Goal: Task Accomplishment & Management: Use online tool/utility

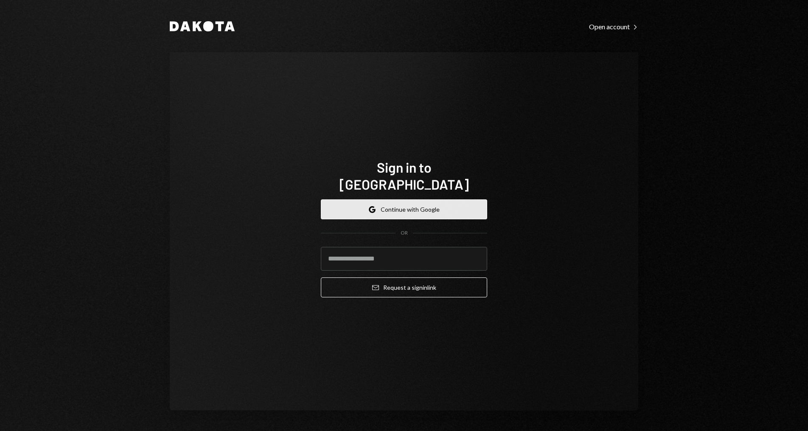
click at [420, 200] on button "Google Continue with Google" at bounding box center [404, 210] width 166 height 20
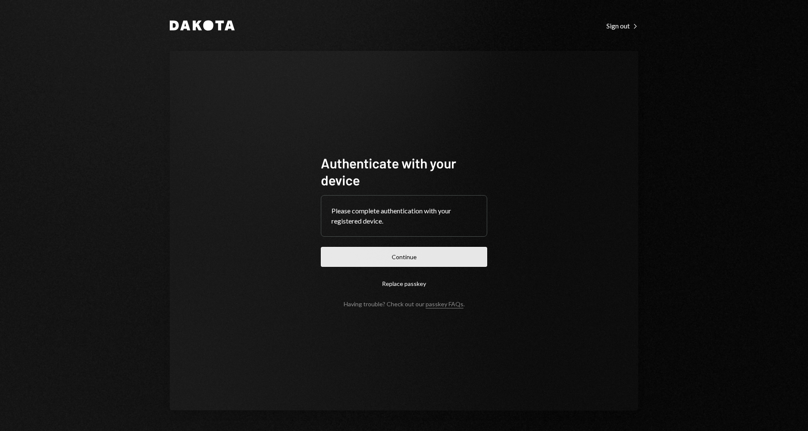
click at [409, 260] on button "Continue" at bounding box center [404, 257] width 166 height 20
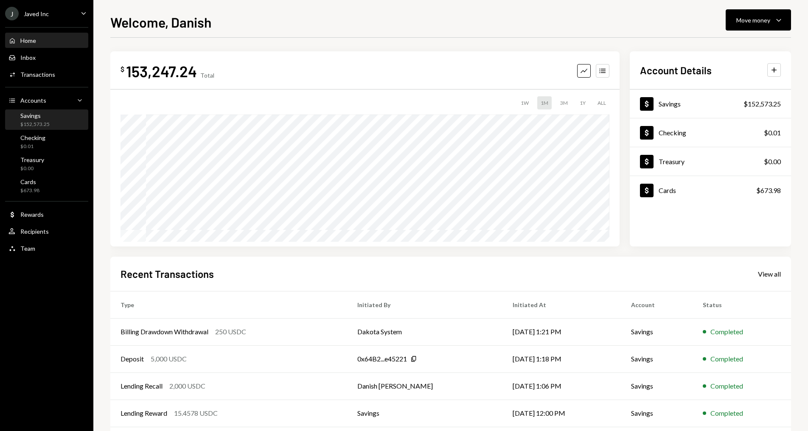
click at [53, 117] on div "Savings $152,573.25" at bounding box center [46, 120] width 76 height 16
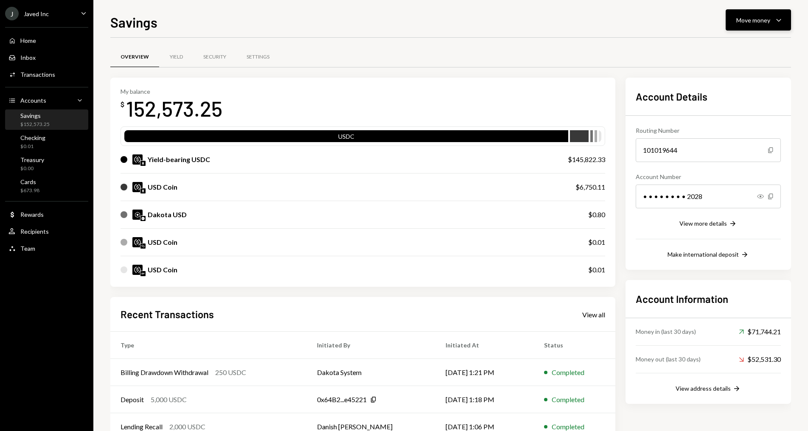
click at [777, 20] on icon "button" at bounding box center [778, 20] width 5 height 3
click at [761, 53] on div "Withdraw Send" at bounding box center [745, 45] width 85 height 19
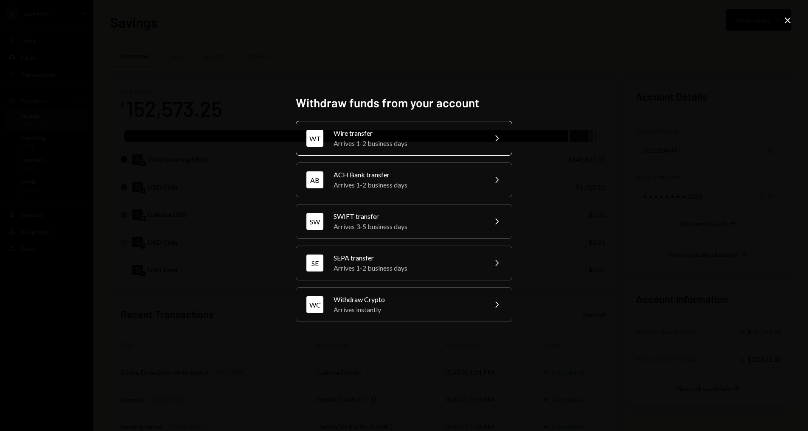
click at [493, 137] on icon "Chevron Right" at bounding box center [497, 138] width 10 height 10
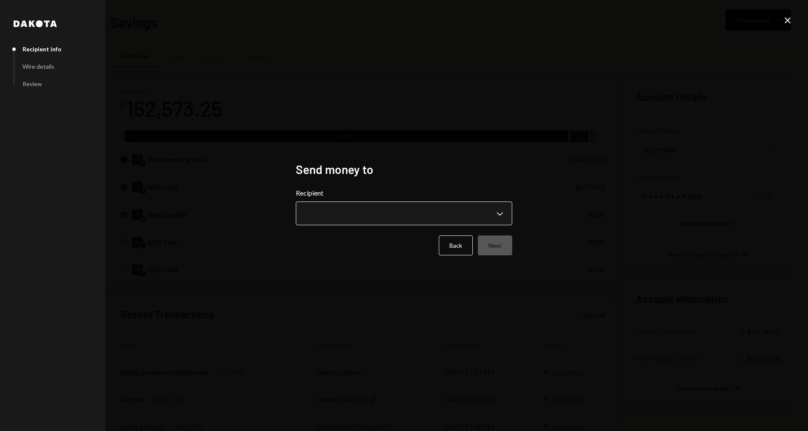
click at [438, 207] on body "J Javed Inc Caret Down Home Home Inbox Inbox Activities Transactions Accounts A…" at bounding box center [404, 215] width 808 height 431
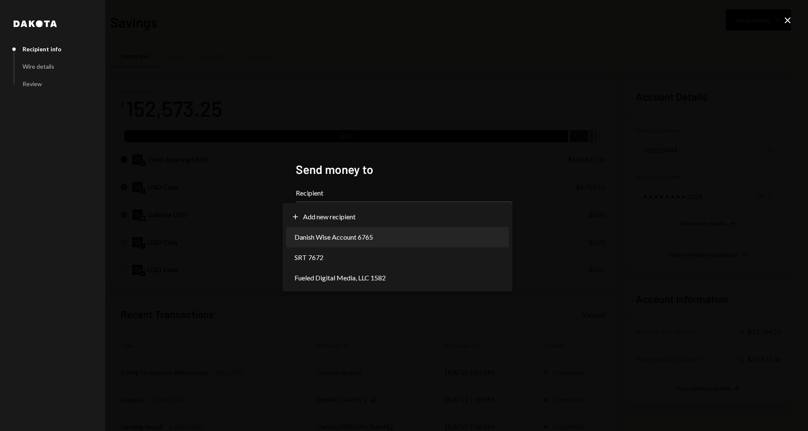
select select "**********"
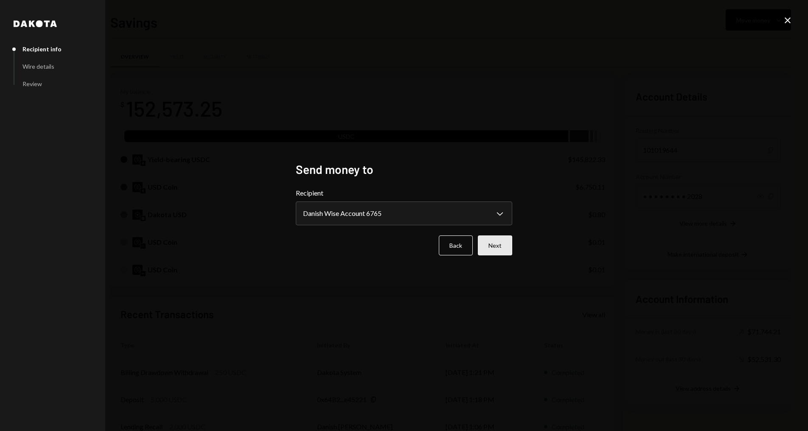
click at [499, 246] on button "Next" at bounding box center [495, 246] width 34 height 20
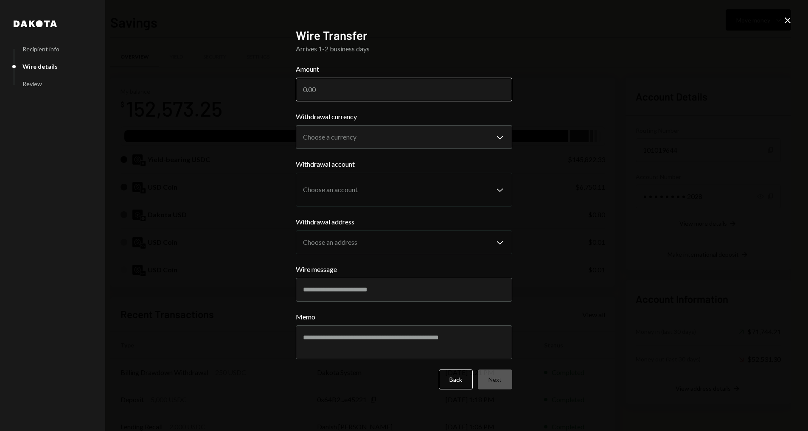
click at [457, 97] on input "Amount" at bounding box center [404, 90] width 216 height 24
type input "6750"
click at [447, 130] on body "J Javed Inc Caret Down Home Home Inbox Inbox Activities Transactions Accounts A…" at bounding box center [404, 215] width 808 height 431
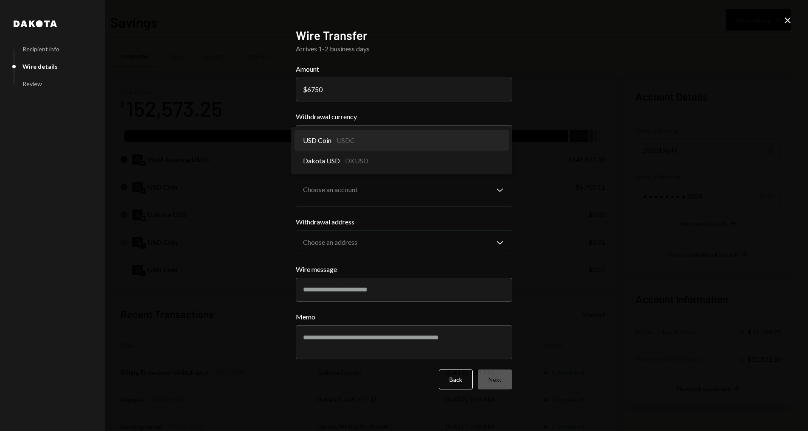
select select "****"
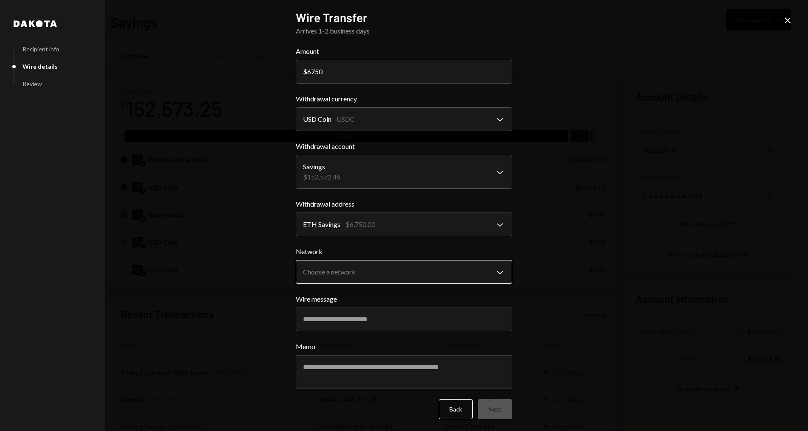
click at [423, 267] on body "J Javed Inc Caret Down Home Home Inbox Inbox Activities Transactions Accounts A…" at bounding box center [404, 215] width 808 height 431
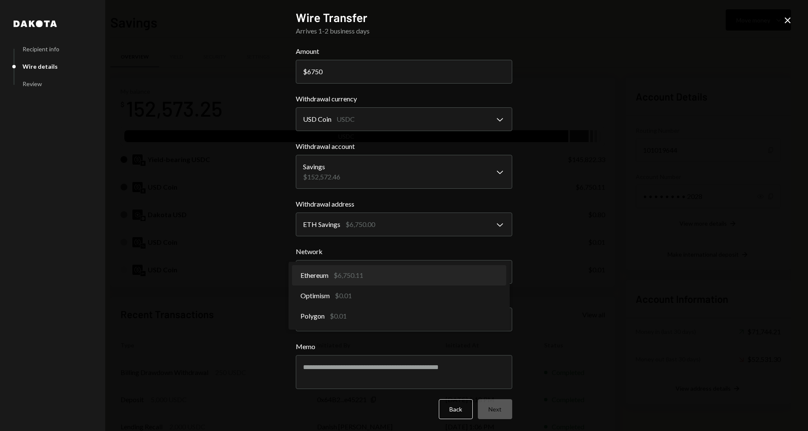
select select "**********"
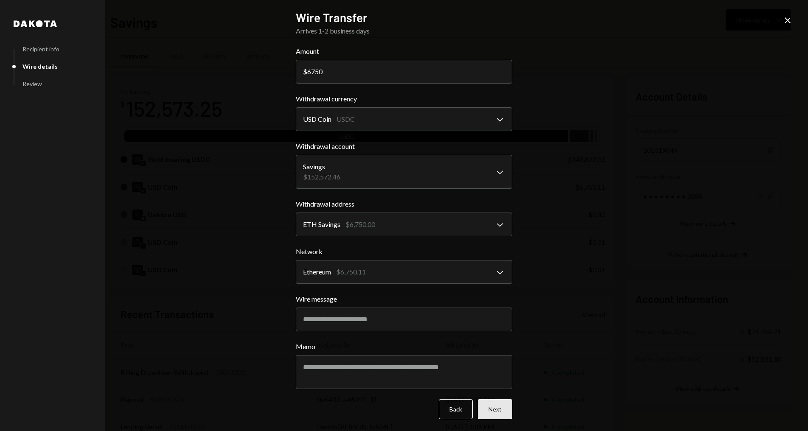
click at [493, 408] on button "Next" at bounding box center [495, 409] width 34 height 20
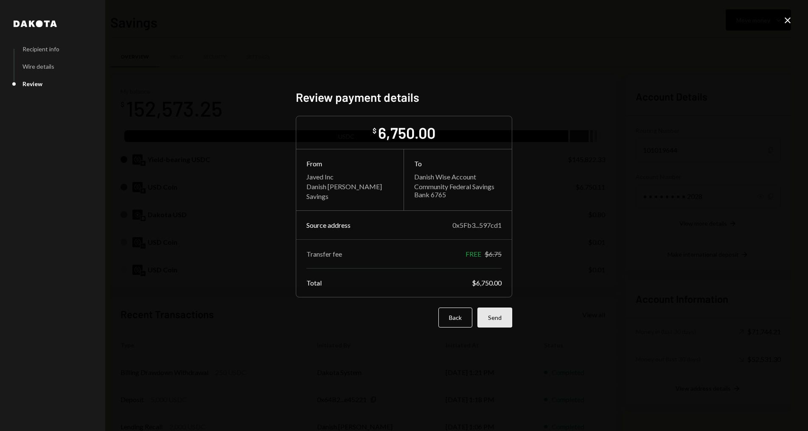
click at [506, 323] on button "Send" at bounding box center [495, 318] width 35 height 20
